Goal: Task Accomplishment & Management: Use online tool/utility

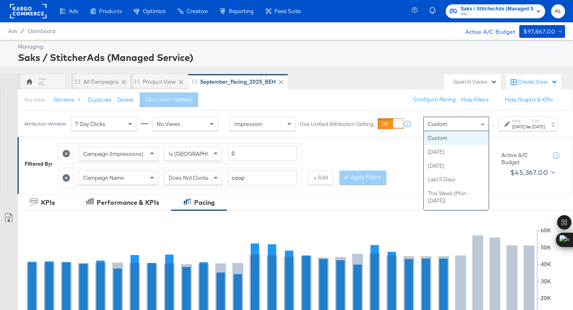
click at [428, 127] on span "Custom" at bounding box center [437, 123] width 19 height 7
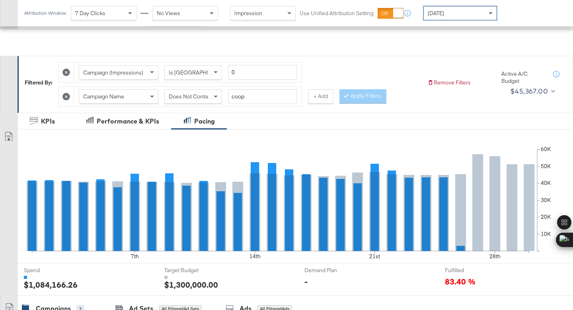
scroll to position [286, 0]
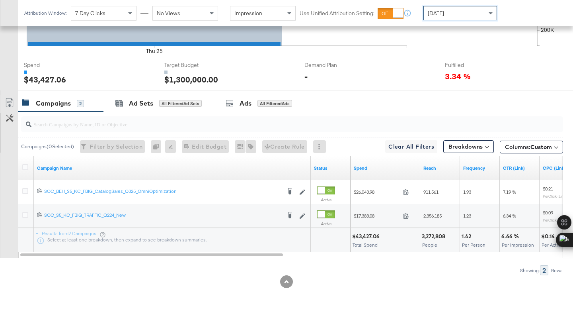
click at [364, 234] on div "$43,427.06" at bounding box center [367, 236] width 30 height 8
copy div "43,427.06"
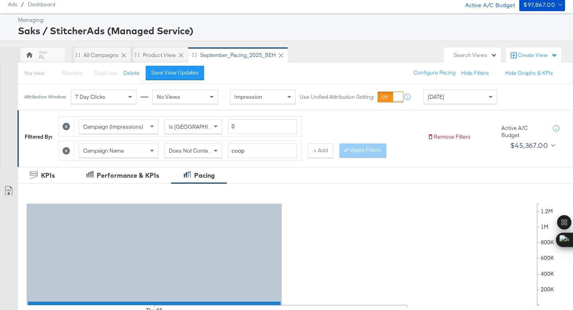
scroll to position [0, 0]
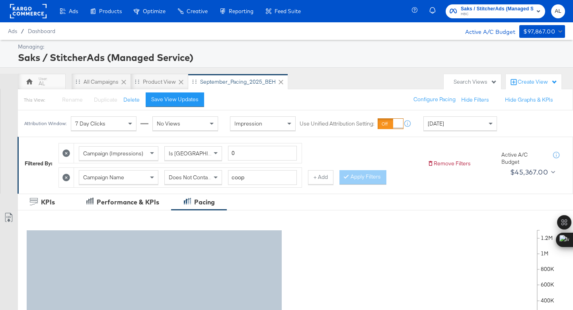
click at [33, 16] on rect at bounding box center [28, 11] width 37 height 14
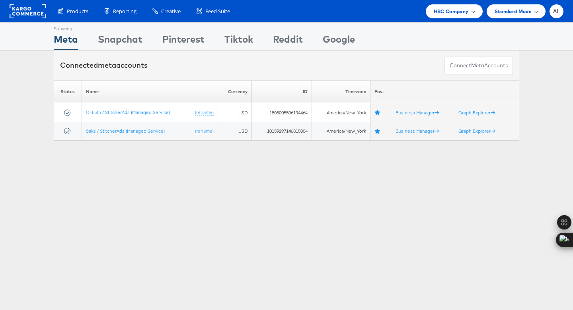
click at [465, 13] on span "HBC Company" at bounding box center [451, 11] width 35 height 8
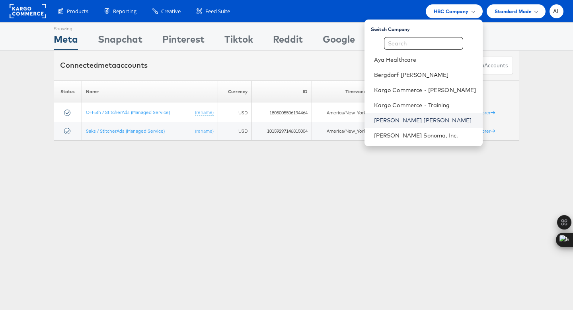
click at [413, 120] on link "[PERSON_NAME] [PERSON_NAME]" at bounding box center [425, 120] width 102 height 8
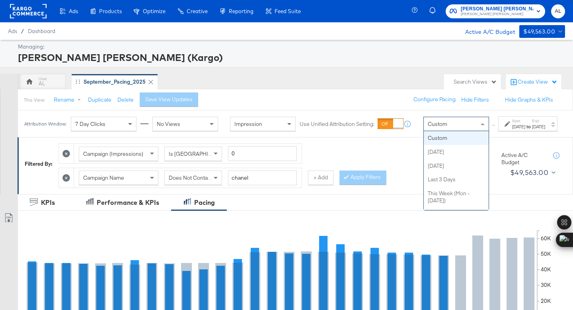
click at [453, 129] on div "Custom" at bounding box center [456, 124] width 65 height 14
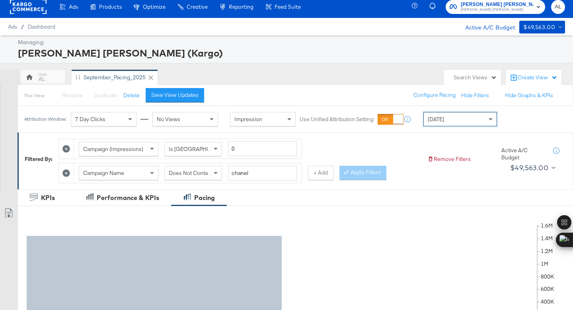
scroll to position [286, 0]
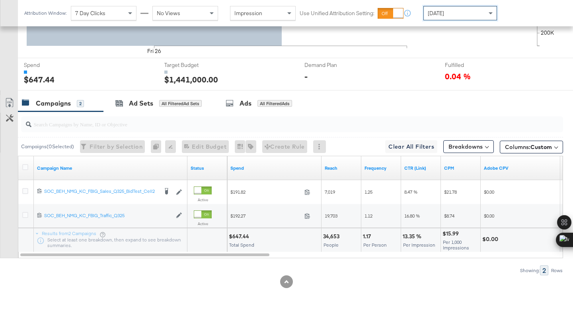
click at [431, 13] on span "Today" at bounding box center [429, 12] width 10 height 7
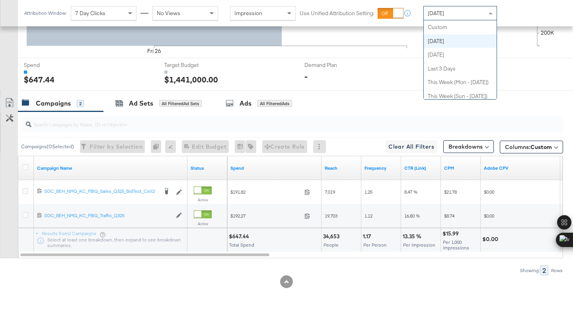
scroll to position [14, 0]
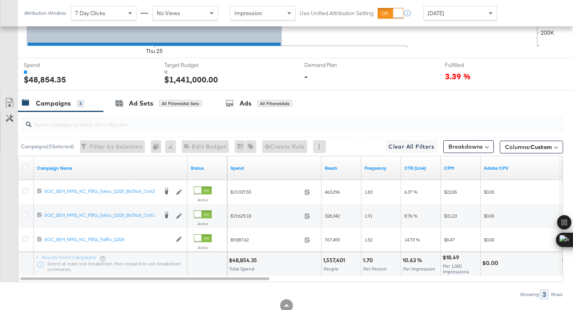
click at [236, 257] on div "$48,854.35" at bounding box center [244, 260] width 31 height 8
copy div "48,854.35"
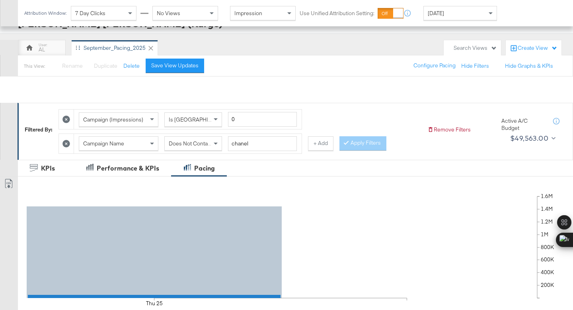
scroll to position [0, 0]
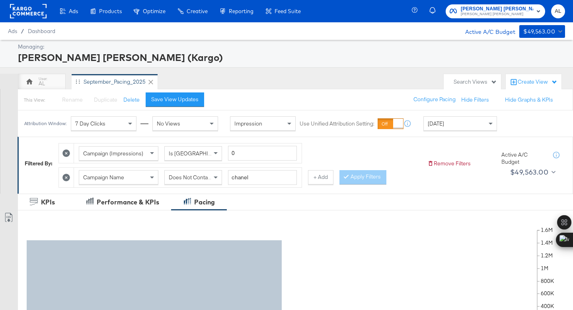
click at [28, 12] on rect at bounding box center [28, 11] width 37 height 14
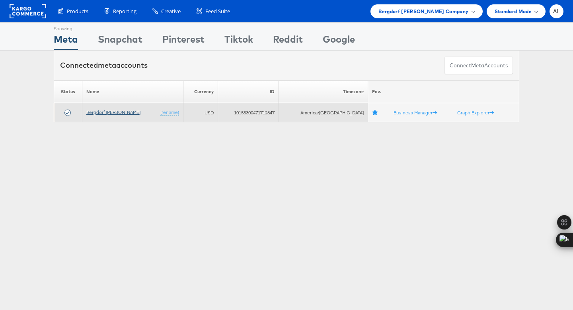
click at [119, 114] on link "Bergdorf [PERSON_NAME]" at bounding box center [113, 112] width 54 height 6
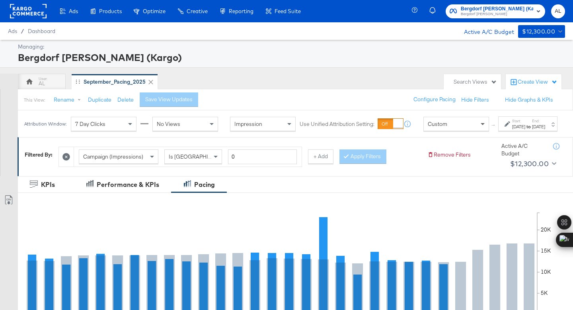
click at [481, 126] on span at bounding box center [483, 124] width 4 height 3
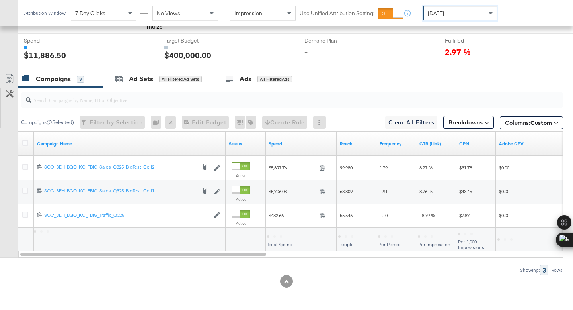
scroll to position [292, 0]
click at [276, 234] on div "$11,886.50" at bounding box center [281, 236] width 29 height 8
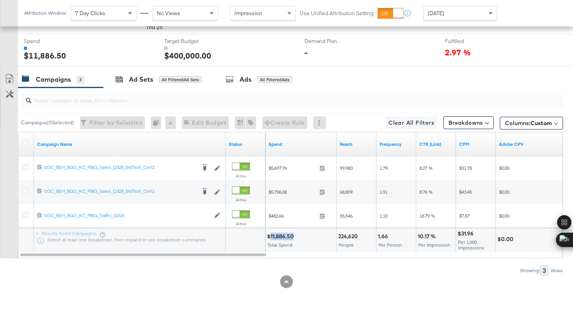
copy div "11,886.50"
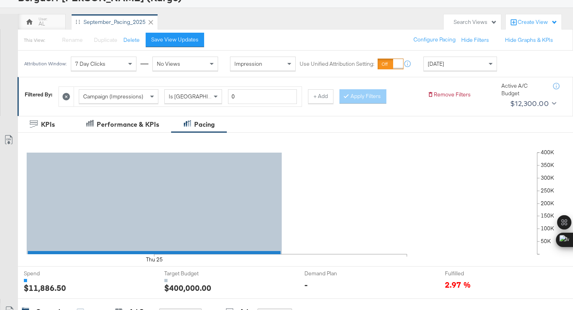
scroll to position [0, 0]
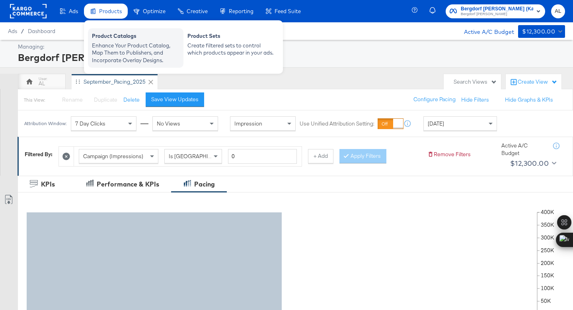
click at [113, 43] on div "Enhance Your Product Catalog, Map Them to Publishers, and Incorporate Overlay D…" at bounding box center [136, 53] width 88 height 22
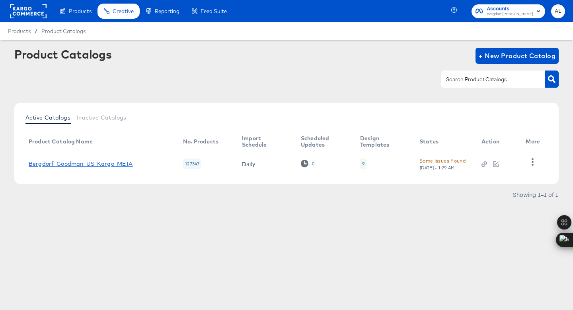
click at [80, 164] on link "Bergdorf_Goodman_US_Kargo_META" at bounding box center [81, 163] width 104 height 6
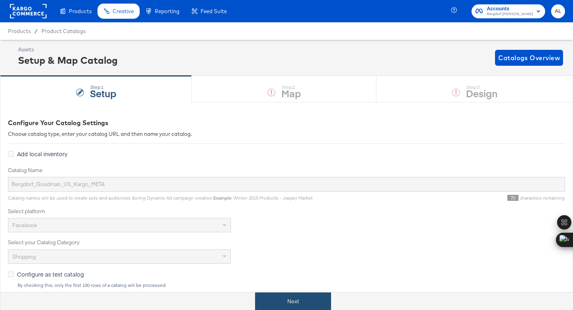
click at [296, 296] on button "Next" at bounding box center [293, 301] width 76 height 18
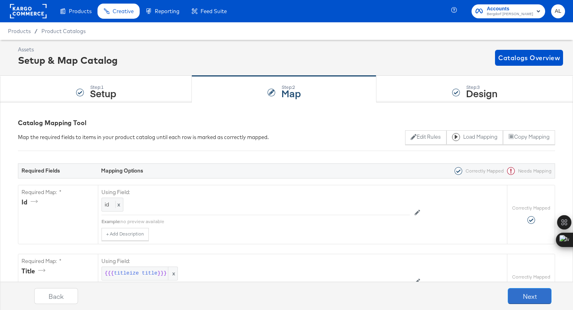
click at [543, 296] on button "Next" at bounding box center [530, 296] width 44 height 16
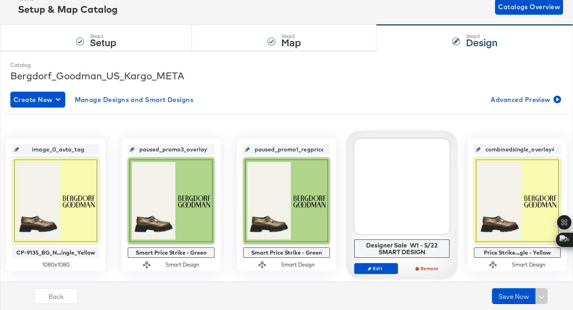
scroll to position [52, 0]
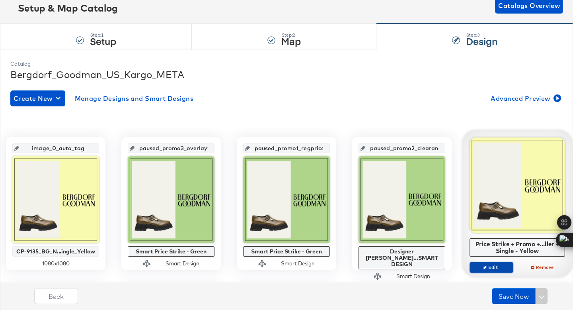
click at [503, 265] on span "Edit" at bounding box center [491, 267] width 37 height 6
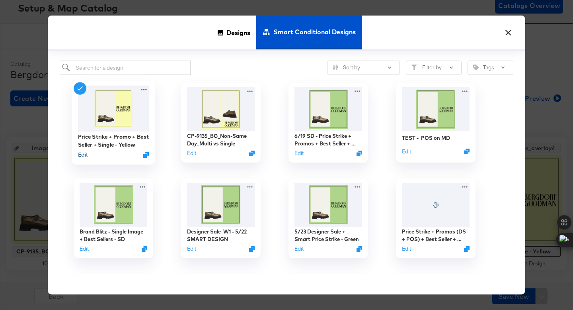
click at [84, 155] on button "Edit" at bounding box center [83, 155] width 10 height 8
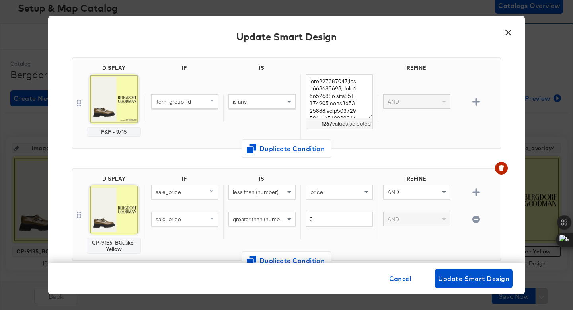
scroll to position [60, 0]
click at [288, 142] on button "Duplicate Condition" at bounding box center [287, 147] width 90 height 19
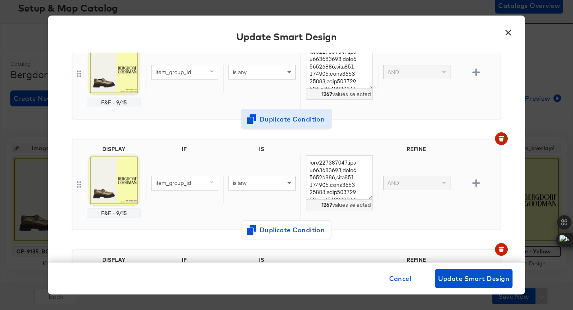
scroll to position [104, 0]
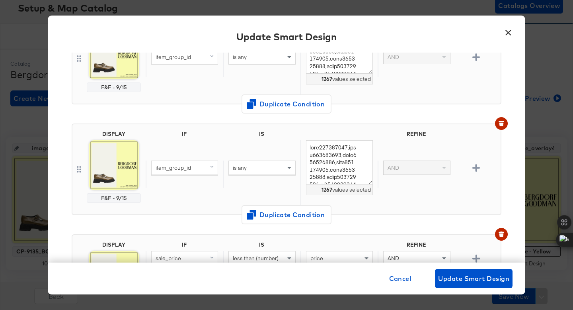
click at [115, 196] on div "F&F - 9/15" at bounding box center [113, 198] width 47 height 6
click at [120, 179] on img at bounding box center [114, 165] width 50 height 50
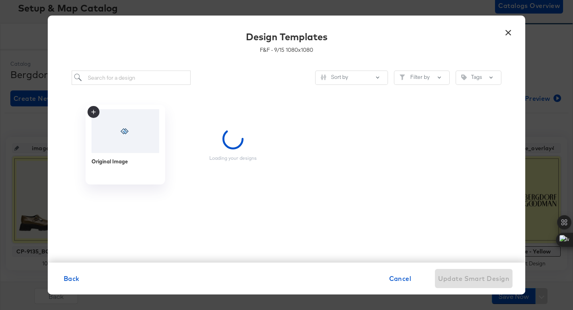
scroll to position [0, 0]
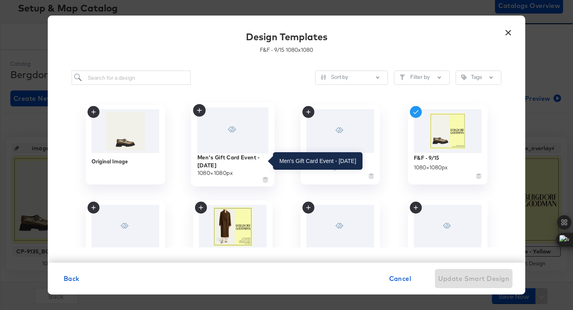
click at [228, 159] on div "Men's Gift Card Event - [DATE]" at bounding box center [232, 161] width 71 height 16
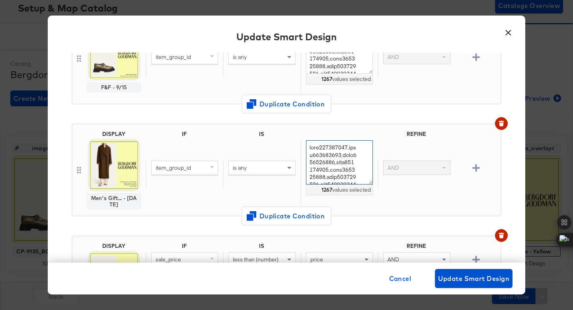
click at [333, 153] on textarea at bounding box center [339, 162] width 67 height 44
paste textarea "4900097 prod196860058 prod196680055 prod194260267 prod193720058 prod197180349 p…"
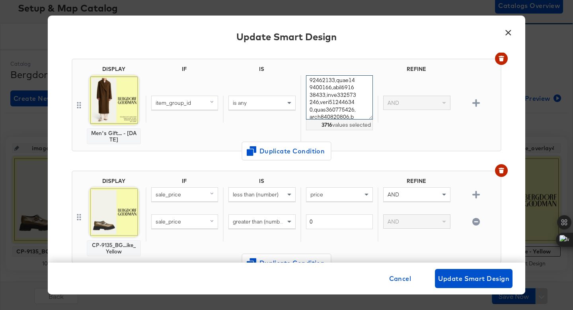
scroll to position [170, 0]
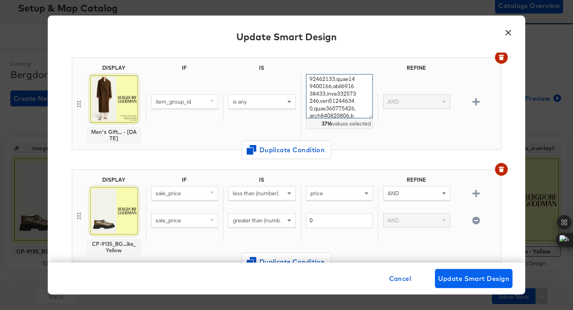
type textarea "prod194900097,prod196860058,prod196680055,prod194260267,prod193720058,prod19718…"
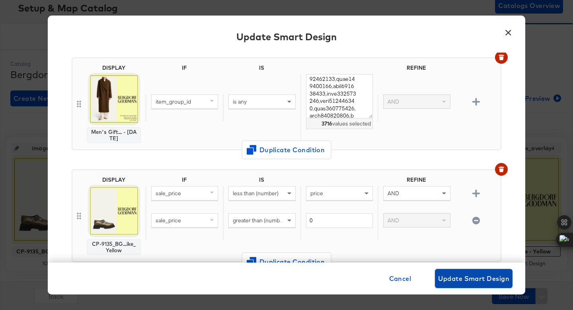
click at [468, 277] on span "Update Smart Design" at bounding box center [473, 278] width 71 height 11
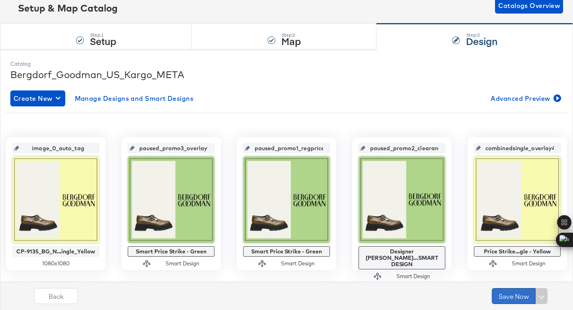
click at [518, 294] on button "Save Now" at bounding box center [514, 296] width 44 height 16
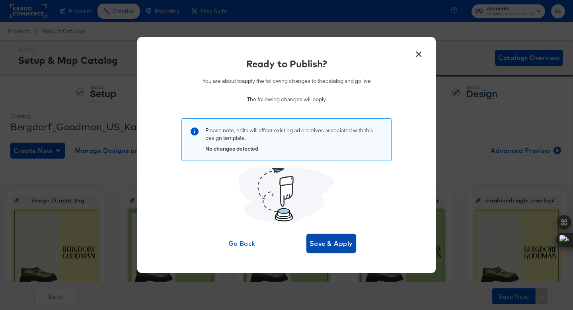
click at [335, 240] on span "Save & Apply" at bounding box center [331, 243] width 43 height 11
